Goal: Check status: Check status

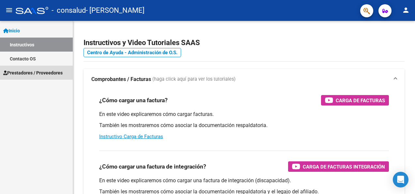
click at [53, 72] on span "Prestadores / Proveedores" at bounding box center [32, 72] width 59 height 7
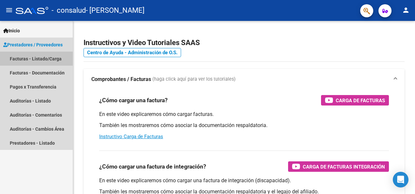
click at [46, 58] on link "Facturas - Listado/Carga" at bounding box center [36, 59] width 73 height 14
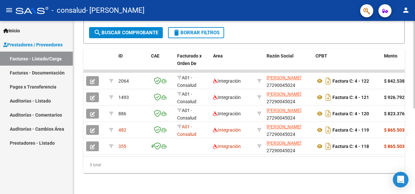
scroll to position [169, 0]
click at [414, 193] on html "menu - consalud - [PERSON_NAME] person Inicio Instructivos Contacto OS Prestado…" at bounding box center [207, 97] width 415 height 194
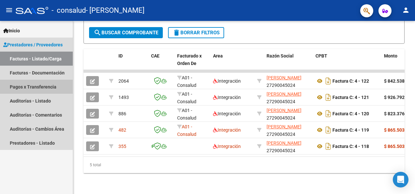
click at [34, 88] on link "Pagos x Transferencia" at bounding box center [36, 87] width 73 height 14
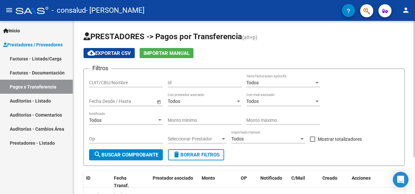
click at [412, 147] on div "PRESTADORES -> Pagos por Transferencia (alt+p) cloud_download Exportar CSV Impo…" at bounding box center [244, 131] width 342 height 220
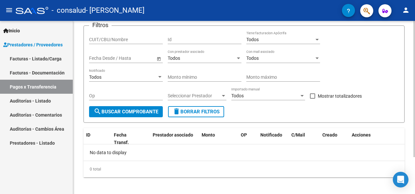
scroll to position [47, 0]
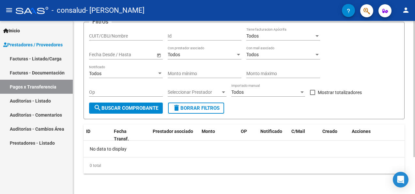
click at [414, 193] on html "menu - consalud - [PERSON_NAME] person Inicio Instructivos Contacto OS Prestado…" at bounding box center [207, 97] width 415 height 194
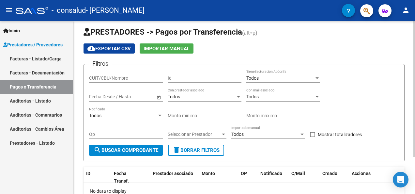
scroll to position [0, 0]
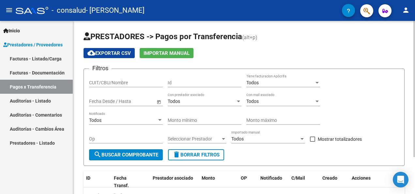
click at [408, 63] on div "PRESTADORES -> Pagos por Transferencia (alt+p) cloud_download Exportar CSV Impo…" at bounding box center [244, 131] width 343 height 220
click at [150, 152] on span "search Buscar Comprobante" at bounding box center [126, 155] width 65 height 6
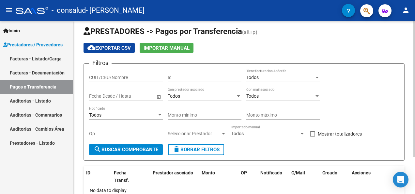
scroll to position [6, 0]
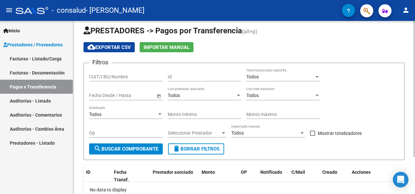
click at [409, 155] on div "PRESTADORES -> Pagos por Transferencia (alt+p) cloud_download Exportar CSV Impo…" at bounding box center [244, 125] width 343 height 220
click at [223, 132] on div at bounding box center [223, 133] width 3 height 2
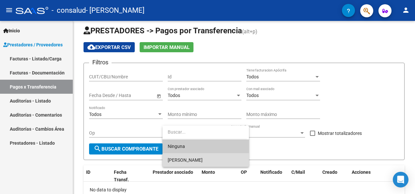
click at [218, 160] on span "[PERSON_NAME]" at bounding box center [206, 160] width 76 height 14
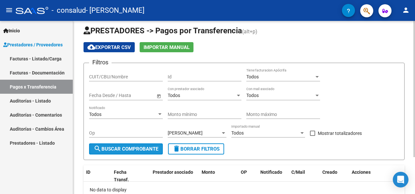
click at [146, 146] on span "search Buscar Comprobante" at bounding box center [126, 149] width 65 height 6
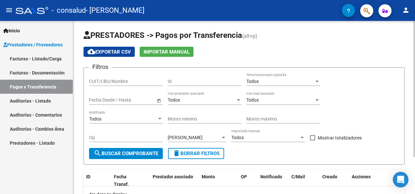
scroll to position [0, 0]
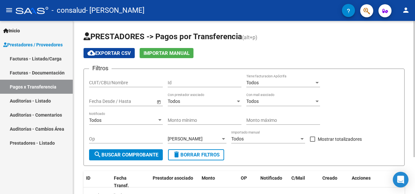
click at [411, 136] on div "PRESTADORES -> Pagos por Transferencia (alt+p) cloud_download Exportar CSV Impo…" at bounding box center [244, 131] width 343 height 220
